Goal: Task Accomplishment & Management: Use online tool/utility

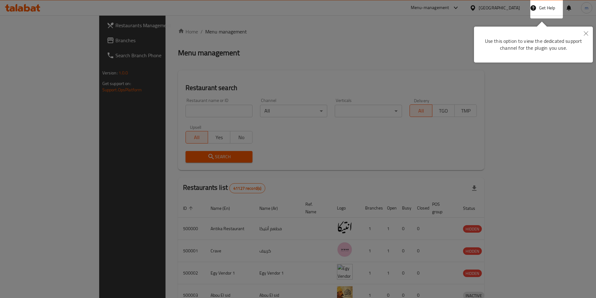
click at [586, 35] on icon "Close" at bounding box center [586, 33] width 4 height 4
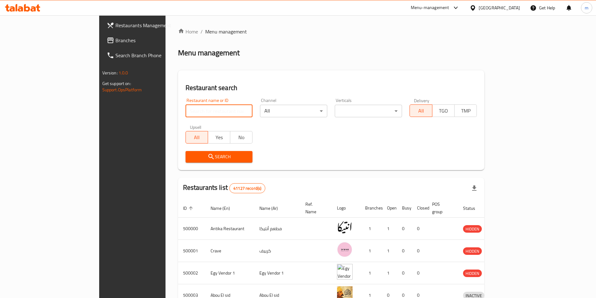
paste input "18201"
click at [185, 111] on input "18201" at bounding box center [218, 111] width 67 height 13
type input "18201"
click at [508, 12] on div "[GEOGRAPHIC_DATA]" at bounding box center [495, 7] width 60 height 15
click at [511, 8] on div "[GEOGRAPHIC_DATA]" at bounding box center [499, 7] width 41 height 7
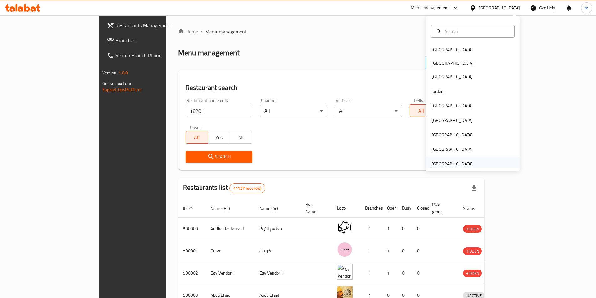
click at [455, 165] on div "[GEOGRAPHIC_DATA]" at bounding box center [451, 163] width 41 height 7
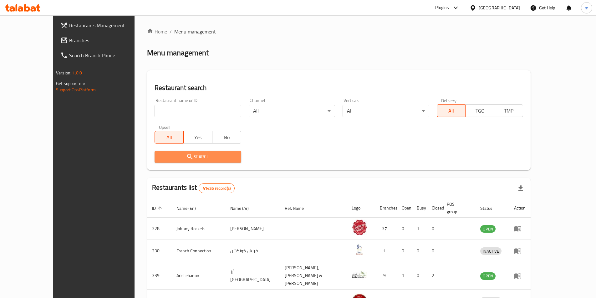
click at [207, 156] on span "Search" at bounding box center [198, 157] width 76 height 8
click at [174, 109] on input "search" at bounding box center [198, 111] width 86 height 13
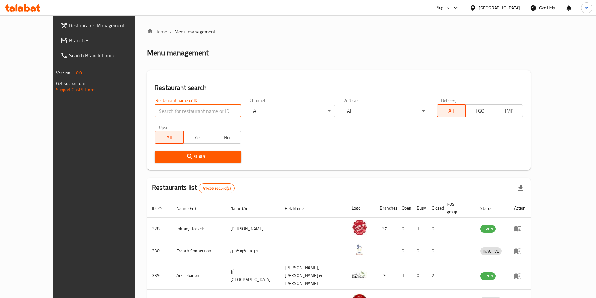
paste input "18201"
click at [186, 159] on icon "submit" at bounding box center [190, 157] width 8 height 8
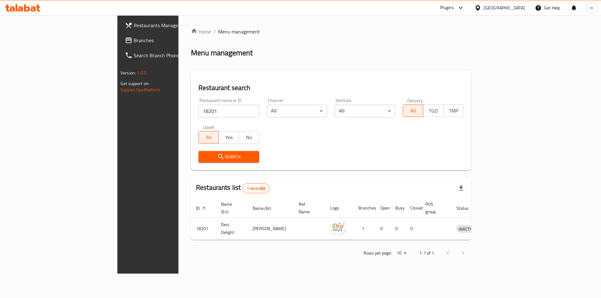
click at [198, 106] on input "18201" at bounding box center [228, 111] width 61 height 13
click at [198, 111] on input "18201" at bounding box center [228, 111] width 61 height 13
click at [198, 112] on input "18201" at bounding box center [228, 111] width 61 height 13
type input "18201"
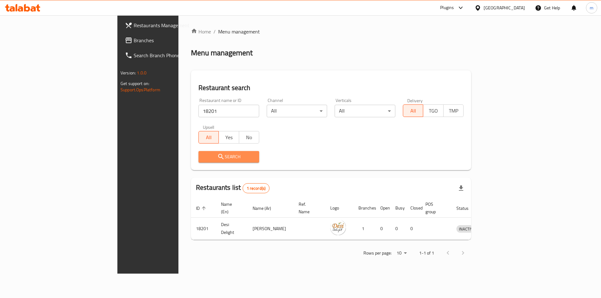
click at [203, 156] on span "Search" at bounding box center [228, 157] width 51 height 8
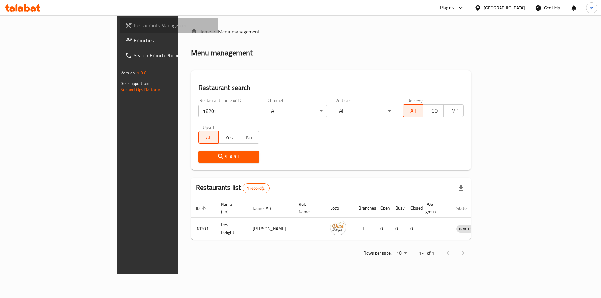
click at [134, 23] on span "Restaurants Management" at bounding box center [173, 26] width 79 height 8
